Goal: Information Seeking & Learning: Learn about a topic

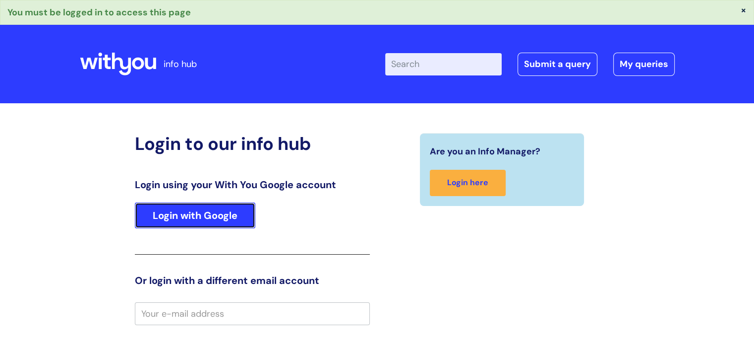
click at [195, 218] on link "Login with Google" at bounding box center [195, 215] width 120 height 26
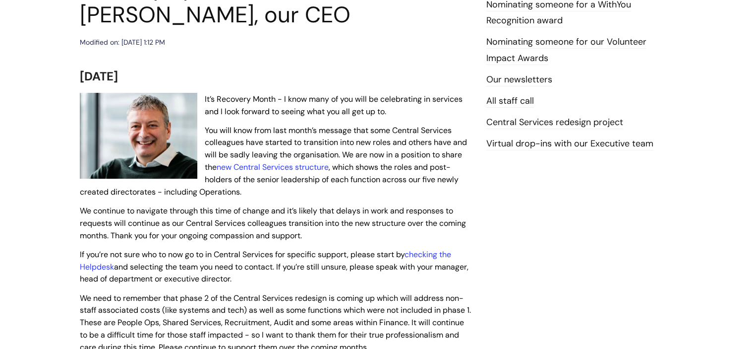
scroll to position [149, 0]
click at [287, 168] on link "new Central Services structure" at bounding box center [273, 167] width 112 height 10
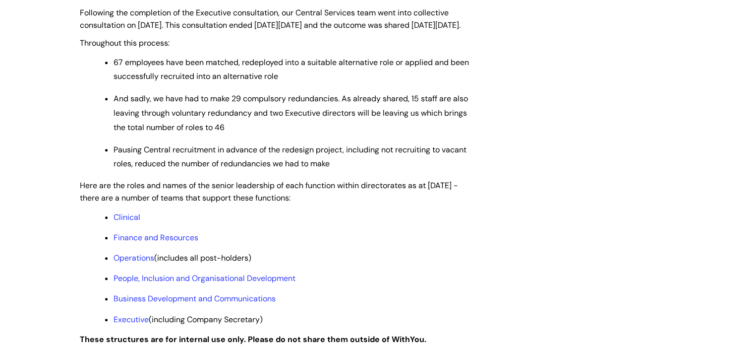
scroll to position [694, 0]
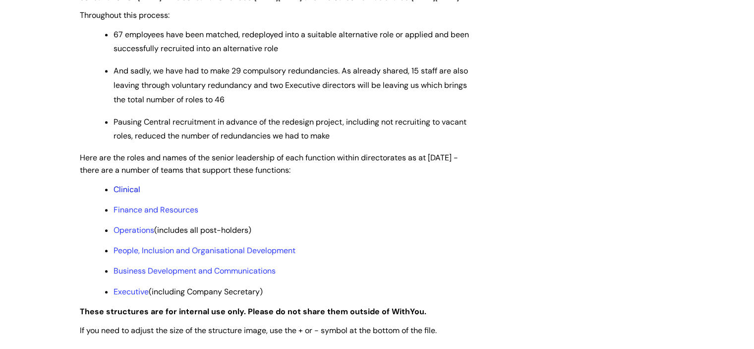
click at [133, 194] on link "Clinical" at bounding box center [127, 189] width 27 height 10
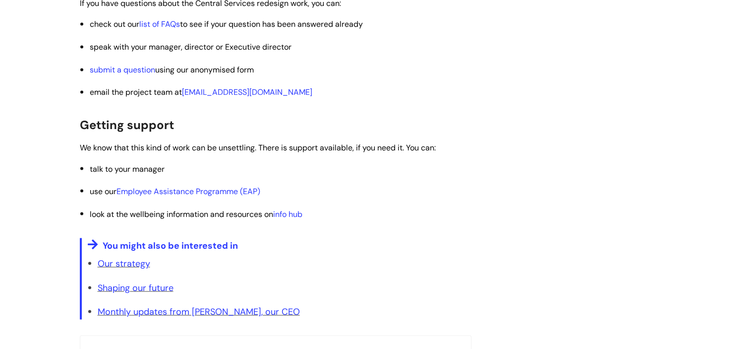
scroll to position [1636, 0]
